Goal: Task Accomplishment & Management: Manage account settings

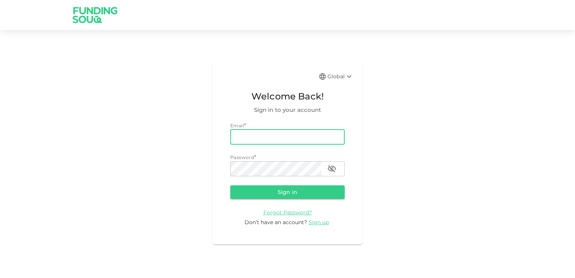
click at [250, 137] on input "email" at bounding box center [287, 136] width 114 height 15
type input "[EMAIL_ADDRESS][DOMAIN_NAME]"
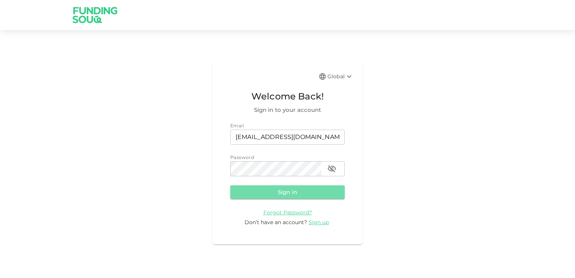
click at [287, 190] on button "Sign in" at bounding box center [287, 192] width 114 height 14
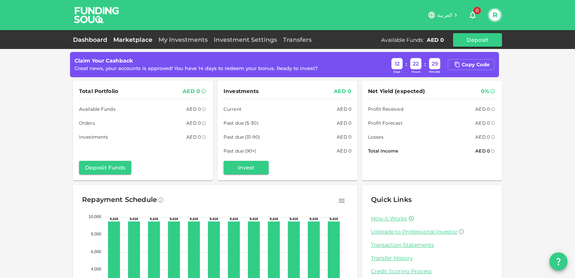
click at [131, 39] on link "Marketplace" at bounding box center [132, 39] width 45 height 7
